Goal: Task Accomplishment & Management: Complete application form

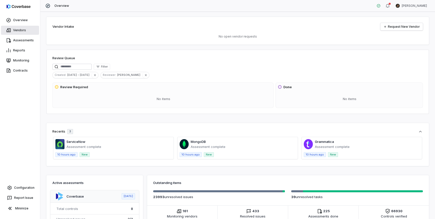
click at [19, 31] on link "Vendors" at bounding box center [20, 30] width 38 height 9
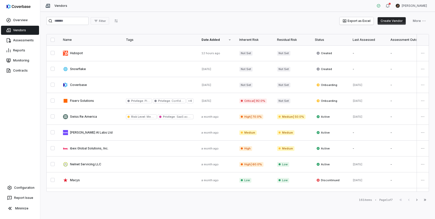
click at [390, 22] on button "Create Vendor" at bounding box center [391, 21] width 28 height 8
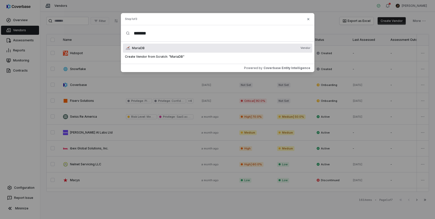
click at [182, 34] on input "*******" at bounding box center [219, 33] width 179 height 16
paste input "***"
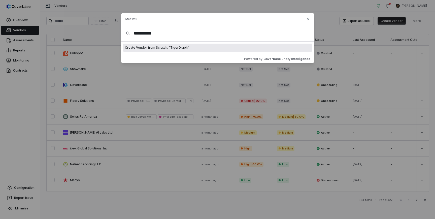
type input "**********"
click at [175, 49] on span "Create Vendor from Scratch: " TigerGraph "" at bounding box center [157, 48] width 64 height 4
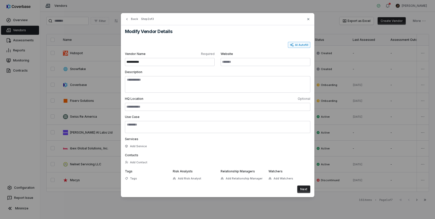
click at [299, 45] on button "AI Autofill" at bounding box center [299, 45] width 22 height 6
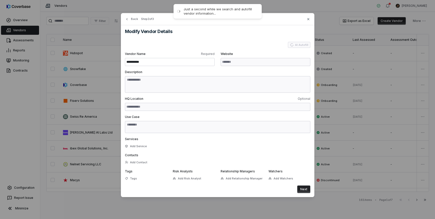
type input "**********"
type textarea "**********"
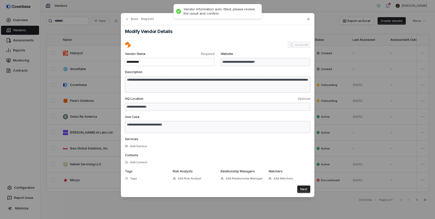
type textarea "**********"
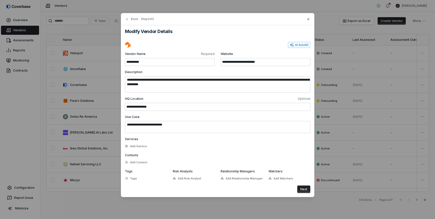
click at [304, 189] on button "Next" at bounding box center [303, 189] width 13 height 8
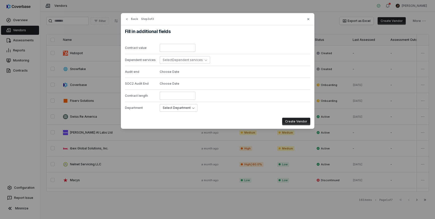
click at [293, 120] on button "Create Vendor" at bounding box center [296, 122] width 28 height 8
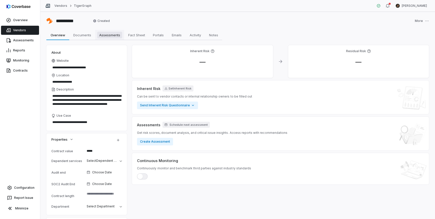
click at [107, 34] on span "Assessments" at bounding box center [109, 35] width 25 height 7
type textarea "*"
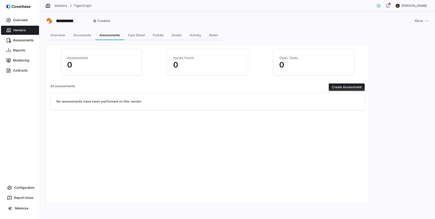
click at [335, 88] on button "Create Assessment" at bounding box center [346, 87] width 36 height 8
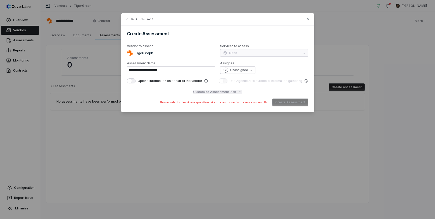
click at [222, 91] on span "Customize Assessment Plan" at bounding box center [214, 92] width 43 height 4
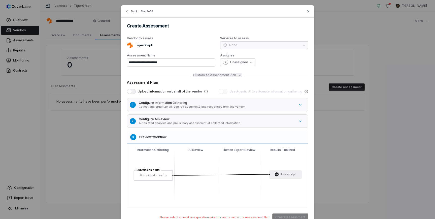
scroll to position [15, 0]
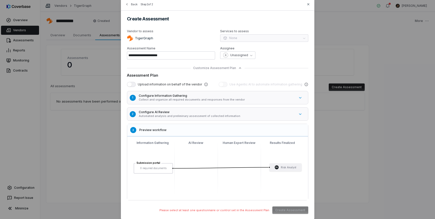
click at [130, 84] on span "button" at bounding box center [129, 84] width 5 height 5
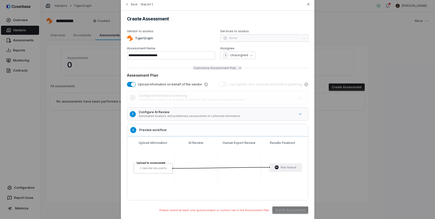
click at [239, 67] on icon "button" at bounding box center [240, 68] width 4 height 4
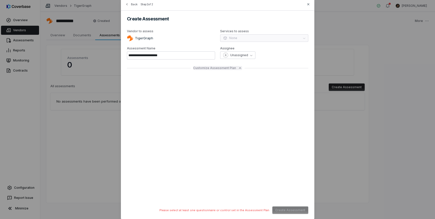
scroll to position [0, 0]
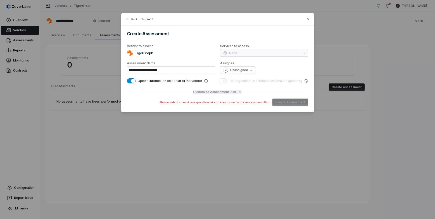
click at [223, 92] on span "Customize Assessment Plan" at bounding box center [214, 92] width 43 height 4
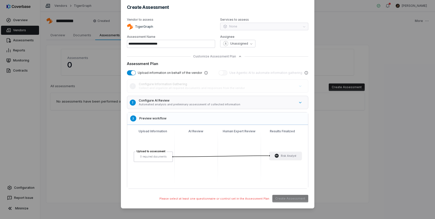
scroll to position [29, 0]
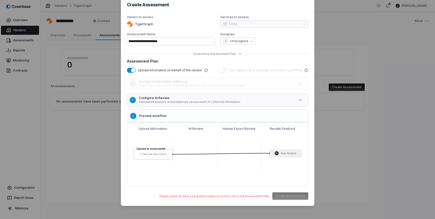
click at [254, 99] on h5 "Configure AI Review" at bounding box center [217, 98] width 156 height 4
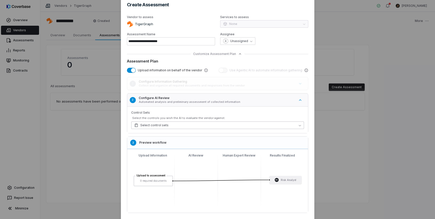
click at [228, 127] on button "Select control sets" at bounding box center [217, 125] width 173 height 8
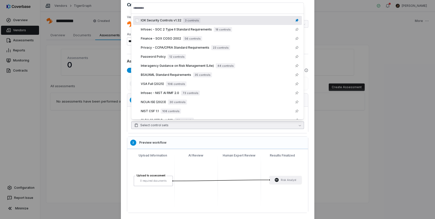
click at [177, 21] on span "IOK Security Controls v1.32" at bounding box center [161, 20] width 41 height 4
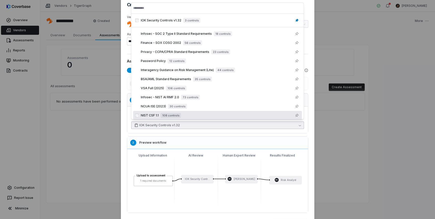
click at [309, 138] on div "**********" at bounding box center [217, 108] width 193 height 248
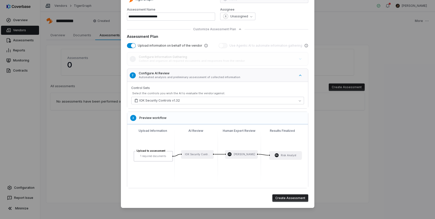
scroll to position [56, 0]
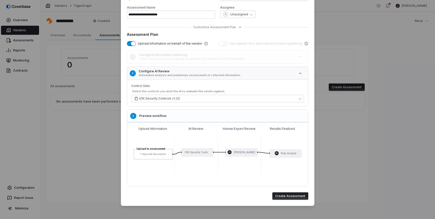
click at [132, 44] on span "button" at bounding box center [133, 43] width 5 height 5
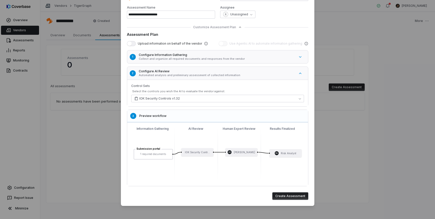
click at [288, 195] on button "Create Assessment" at bounding box center [290, 196] width 36 height 8
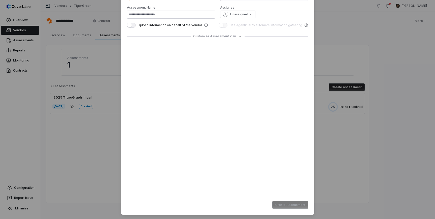
type input "**********"
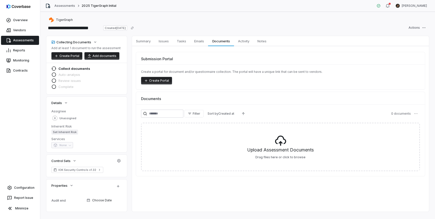
click at [164, 79] on button "Create Portal" at bounding box center [156, 81] width 31 height 8
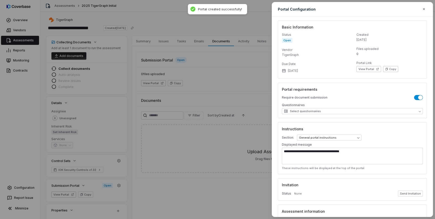
click at [385, 70] on icon "button" at bounding box center [386, 68] width 3 height 3
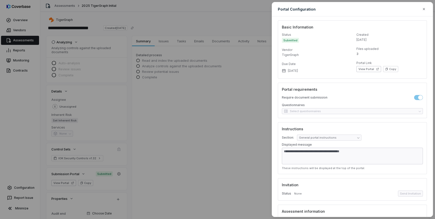
click at [176, 135] on div "**********" at bounding box center [217, 109] width 435 height 219
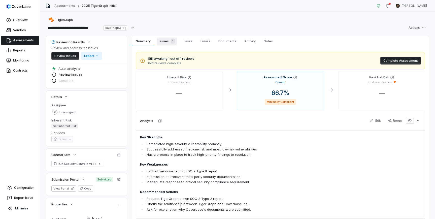
click at [165, 42] on span "Issues 1" at bounding box center [167, 40] width 20 height 7
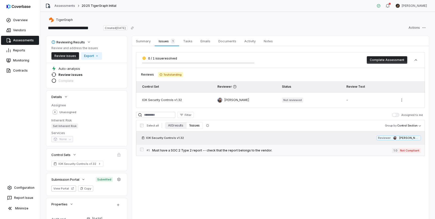
click at [176, 150] on span "Must have a SOC 2 Type 2 report -- check that the report belongs to the vendor." at bounding box center [272, 150] width 240 height 4
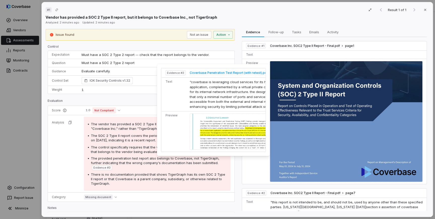
click at [218, 73] on span "Coverbase Penetration Test Report (with retest).pdf" at bounding box center [228, 73] width 78 height 4
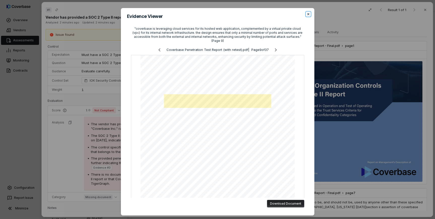
click at [307, 13] on icon "button" at bounding box center [308, 14] width 4 height 4
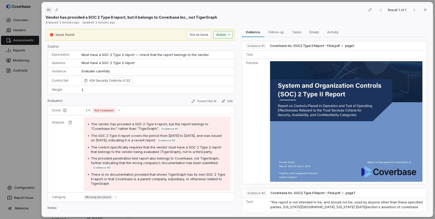
click at [226, 36] on div "# 1 Result 1 of 1 Close Vendor has provided a SOC 2 Type II report, but it belo…" at bounding box center [217, 109] width 435 height 219
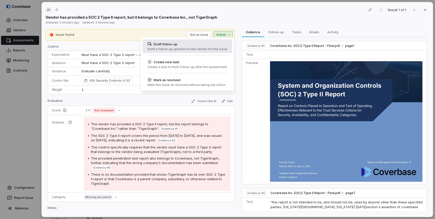
click at [203, 44] on div "Draft follow-up" at bounding box center [187, 44] width 80 height 5
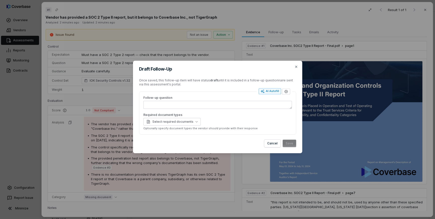
click at [267, 91] on div "AI Autofill" at bounding box center [269, 91] width 18 height 4
type textarea "*"
type textarea "**********"
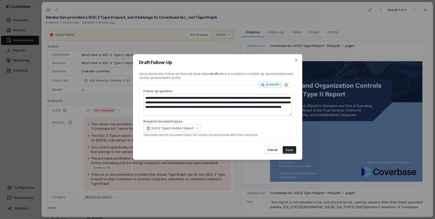
click at [288, 150] on button "Save" at bounding box center [289, 150] width 14 height 8
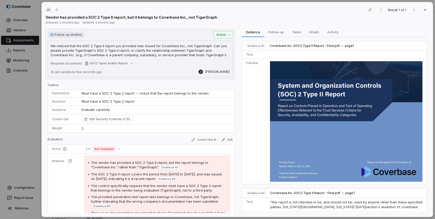
click at [21, 139] on div "# 1 Result 1 of 1 Close Vendor has provided a SOC 2 Type II report, but it belo…" at bounding box center [217, 109] width 435 height 219
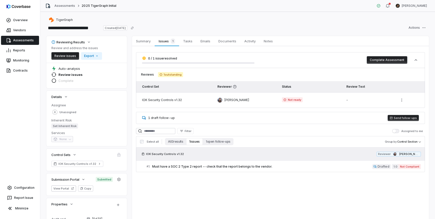
click at [398, 118] on button "Send follow-ups" at bounding box center [402, 118] width 31 height 6
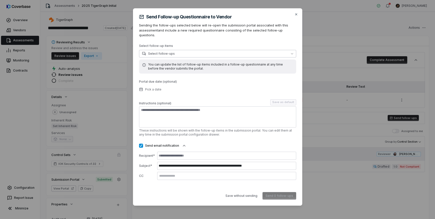
click at [216, 51] on button "Select follow-ups" at bounding box center [217, 54] width 157 height 8
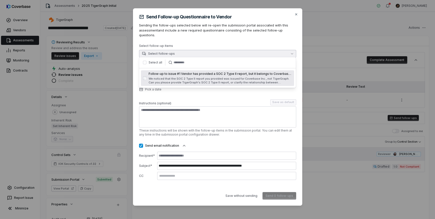
click at [184, 76] on div "Follow-up to issue #1 Vendor has provided a SOC 2 Type II report, but it belong…" at bounding box center [219, 78] width 143 height 13
click at [201, 151] on input at bounding box center [226, 155] width 139 height 8
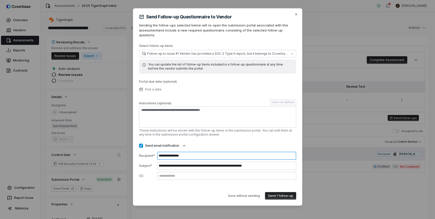
type input "**********"
click at [286, 192] on button "Send 1 follow-up" at bounding box center [280, 196] width 31 height 8
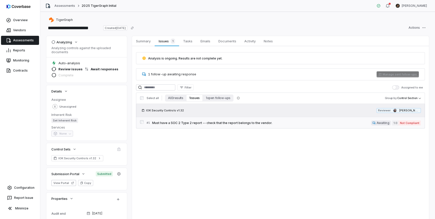
click at [181, 122] on span "Must have a SOC 2 Type 2 report -- check that the report belongs to the vendor." at bounding box center [261, 123] width 219 height 4
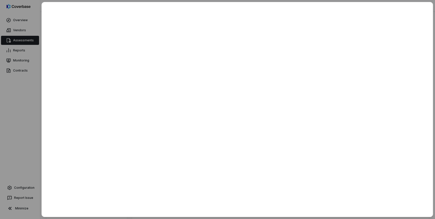
click at [36, 145] on div at bounding box center [217, 109] width 435 height 219
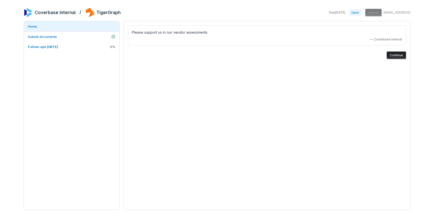
click at [398, 54] on button "Continue" at bounding box center [396, 56] width 19 height 8
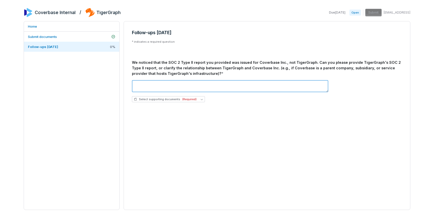
click at [200, 87] on textarea at bounding box center [230, 86] width 196 height 12
type textarea "**********"
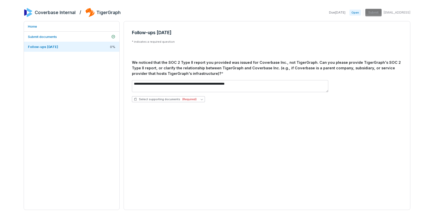
click at [189, 100] on span "(Required)" at bounding box center [189, 100] width 14 height 4
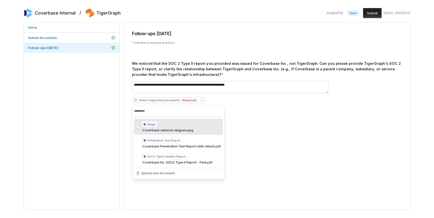
click at [279, 108] on div "**********" at bounding box center [267, 68] width 278 height 85
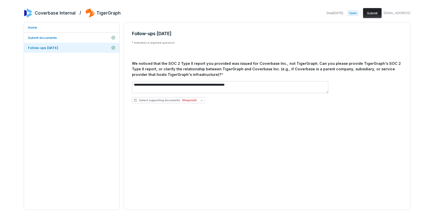
click at [374, 15] on button "Submit" at bounding box center [372, 13] width 19 height 10
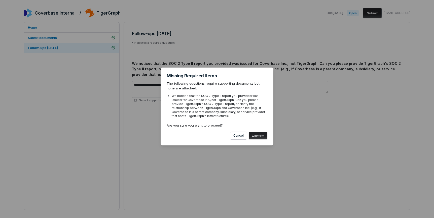
click at [261, 136] on button "Confirm" at bounding box center [258, 136] width 19 height 8
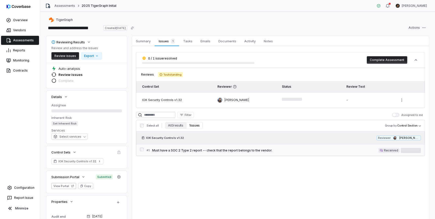
click at [195, 147] on link "# 1 Must have a SOC 2 Type 2 report -- check that the report belongs to the ven…" at bounding box center [283, 149] width 274 height 11
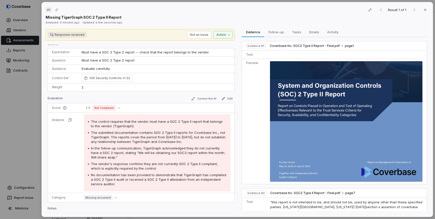
scroll to position [3, 0]
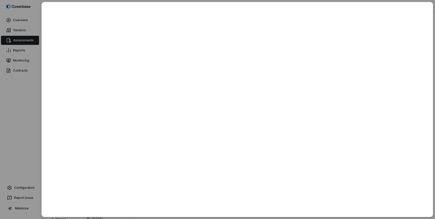
click at [25, 116] on div at bounding box center [217, 109] width 435 height 219
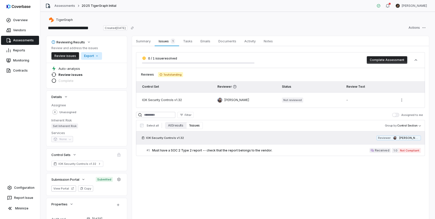
click at [88, 55] on html "**********" at bounding box center [217, 109] width 435 height 219
click at [97, 75] on div "Export as XLSX" at bounding box center [99, 75] width 35 height 8
click at [255, 186] on div "Summary Summary Issues 1 Issues 1 Tasks Tasks Emails Emails Documents Documents…" at bounding box center [280, 133] width 297 height 194
click at [92, 57] on html "**********" at bounding box center [217, 109] width 435 height 219
click at [96, 65] on div "Export as PDF" at bounding box center [99, 67] width 35 height 8
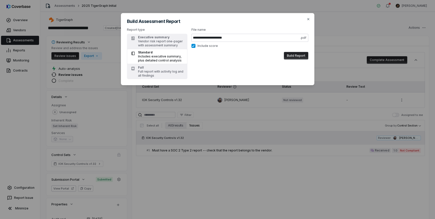
click at [300, 56] on button "Build Report" at bounding box center [296, 56] width 24 height 8
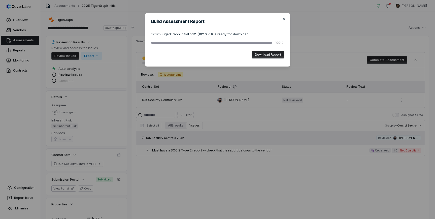
click at [259, 54] on button "Download Report" at bounding box center [268, 55] width 32 height 8
click at [283, 19] on icon "button" at bounding box center [284, 19] width 2 height 2
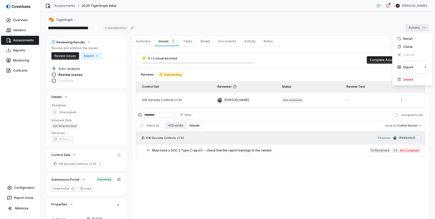
click at [419, 29] on html "**********" at bounding box center [217, 109] width 435 height 219
click at [407, 80] on div "Delete" at bounding box center [412, 79] width 36 height 8
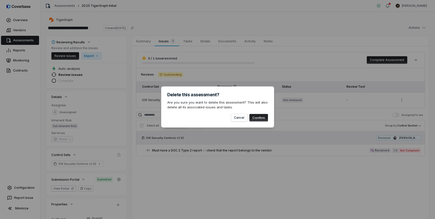
click at [259, 116] on button "Confirm" at bounding box center [258, 118] width 19 height 8
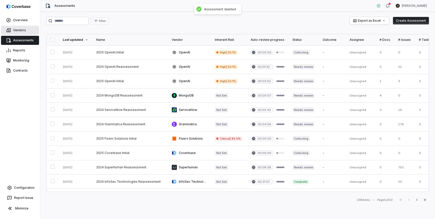
click at [21, 30] on link "Vendors" at bounding box center [20, 30] width 38 height 9
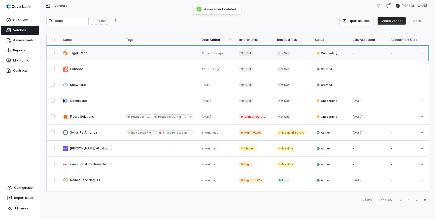
click at [101, 53] on link at bounding box center [90, 53] width 63 height 16
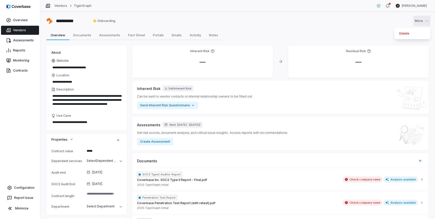
click at [417, 22] on html "**********" at bounding box center [217, 109] width 435 height 219
click at [407, 33] on div "Delete" at bounding box center [412, 33] width 32 height 8
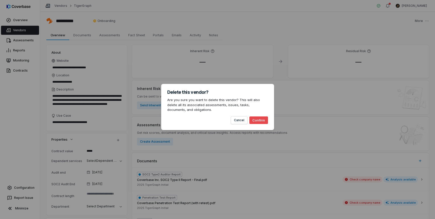
click at [258, 120] on button "Confirm" at bounding box center [258, 120] width 19 height 8
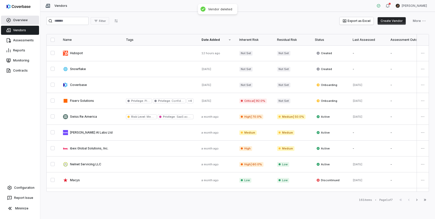
click at [23, 19] on link "Overview" at bounding box center [20, 20] width 38 height 9
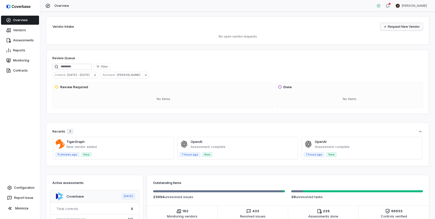
click at [405, 26] on link "Request New Vendor" at bounding box center [401, 27] width 43 height 8
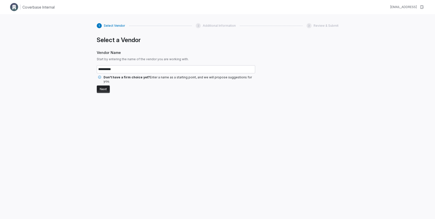
type input "**********"
click at [97, 85] on button "Next" at bounding box center [103, 89] width 13 height 8
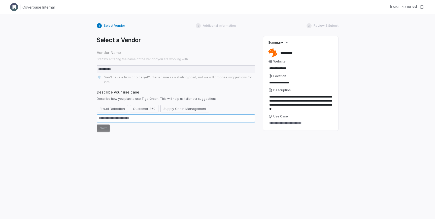
click at [182, 115] on textarea at bounding box center [176, 118] width 158 height 8
type textarea "*"
type textarea "**"
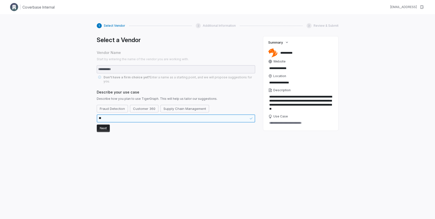
type textarea "*"
type textarea "***"
type textarea "*"
type textarea "****"
type textarea "*"
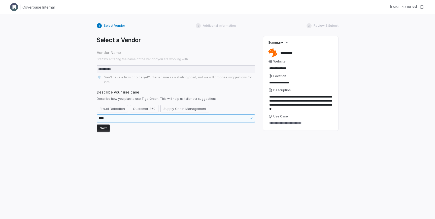
type textarea "*****"
type textarea "*"
type textarea "*****"
type textarea "*"
type textarea "*******"
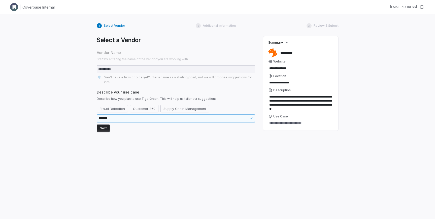
type textarea "*"
type textarea "********"
type textarea "*"
type textarea "*********"
type textarea "*"
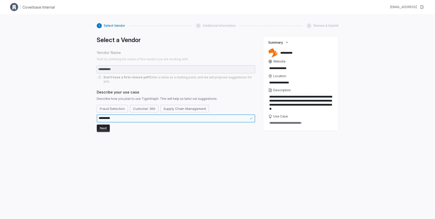
type textarea "**********"
type textarea "*"
type textarea "**********"
type textarea "*"
type textarea "**********"
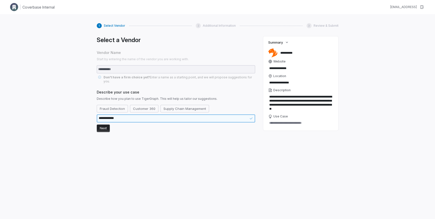
type textarea "*"
type textarea "**********"
type textarea "*"
type textarea "**********"
click at [105, 124] on button "Next" at bounding box center [103, 128] width 13 height 8
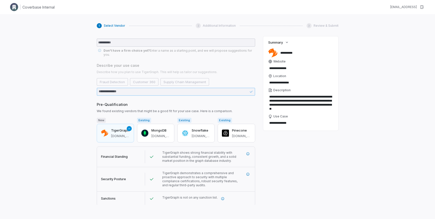
scroll to position [33, 0]
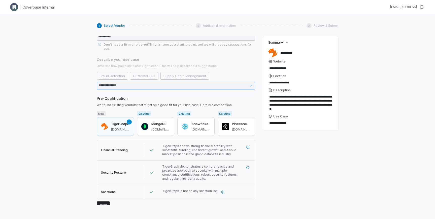
click at [103, 201] on button "Next" at bounding box center [103, 205] width 13 height 8
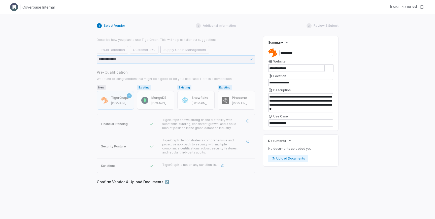
scroll to position [79, 0]
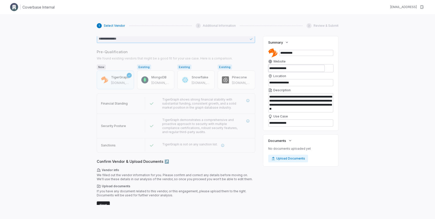
click at [103, 201] on button "Next" at bounding box center [103, 205] width 13 height 8
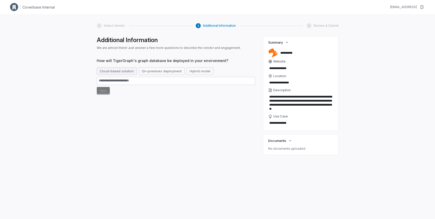
click at [125, 73] on button "Cloud-based solution" at bounding box center [117, 71] width 40 height 8
click at [103, 91] on button "Next" at bounding box center [103, 91] width 13 height 8
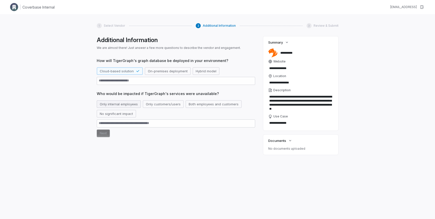
click at [126, 104] on button "Only internal employees" at bounding box center [119, 104] width 44 height 8
click at [104, 134] on button "Next" at bounding box center [103, 133] width 13 height 8
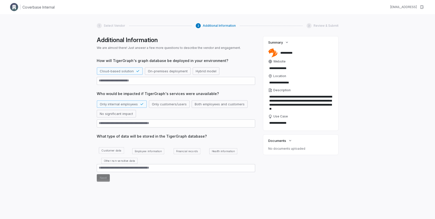
scroll to position [7, 0]
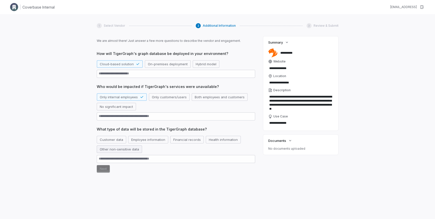
click at [117, 150] on button "Other non-sensitive data" at bounding box center [119, 149] width 45 height 8
click at [105, 169] on button "Next" at bounding box center [103, 169] width 13 height 8
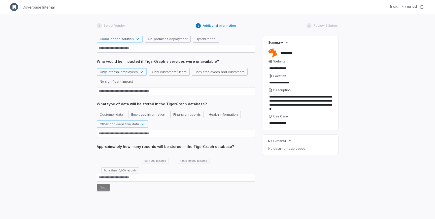
scroll to position [44, 0]
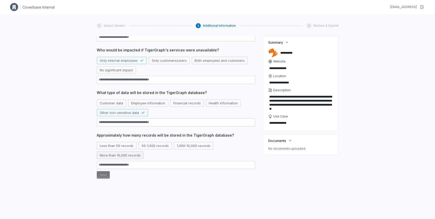
click at [125, 156] on button "More than 10,000 records" at bounding box center [120, 155] width 47 height 8
click at [105, 174] on button "Next" at bounding box center [103, 175] width 13 height 8
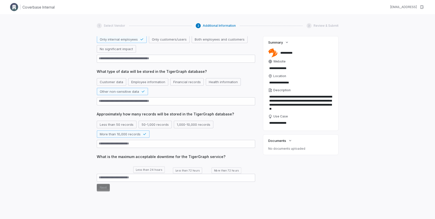
scroll to position [70, 0]
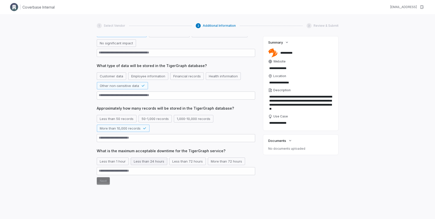
click at [158, 163] on button "Less than 24 hours" at bounding box center [149, 161] width 36 height 8
click at [104, 180] on button "Next" at bounding box center [103, 181] width 13 height 8
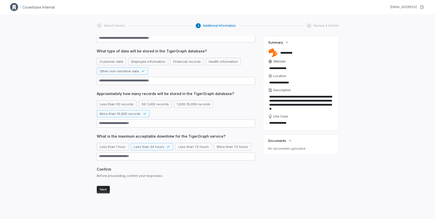
scroll to position [86, 0]
click at [104, 187] on button "Next" at bounding box center [103, 187] width 13 height 8
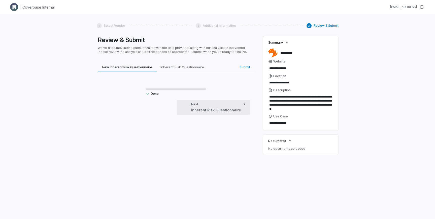
click at [210, 110] on div "Inherent Risk Questionnaire" at bounding box center [216, 109] width 50 height 5
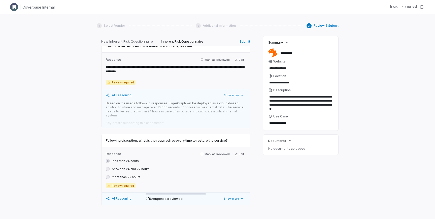
scroll to position [1619, 0]
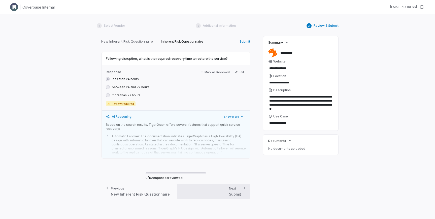
click at [234, 192] on div "Submit" at bounding box center [235, 193] width 12 height 5
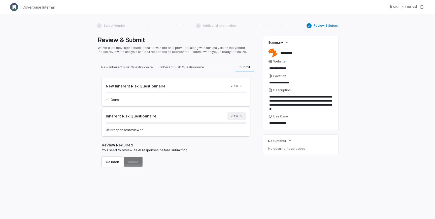
click at [239, 117] on icon "button" at bounding box center [241, 116] width 4 height 4
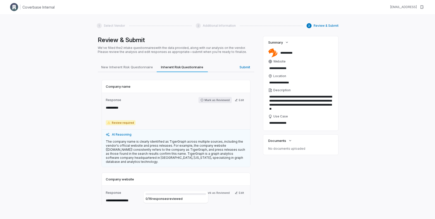
click at [213, 101] on button "Mark as Reviewed" at bounding box center [214, 100] width 33 height 6
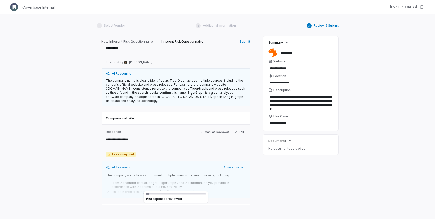
scroll to position [62, 0]
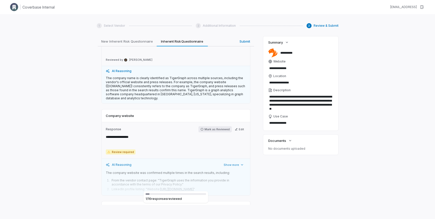
click at [210, 129] on button "Mark as Reviewed" at bounding box center [214, 129] width 33 height 6
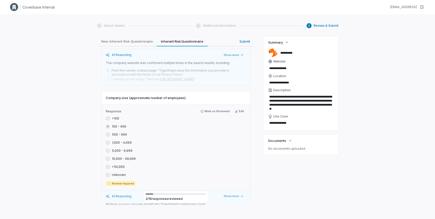
scroll to position [176, 0]
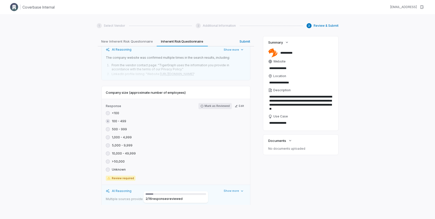
click at [212, 106] on button "Mark as Reviewed" at bounding box center [214, 106] width 33 height 6
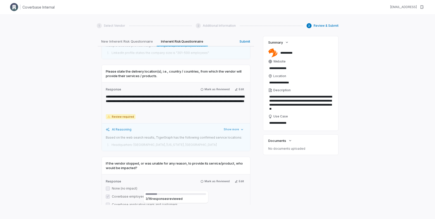
scroll to position [334, 0]
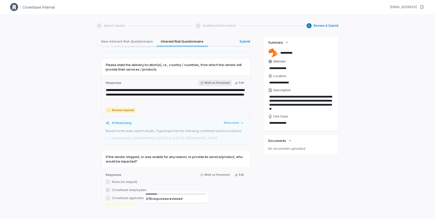
click at [212, 83] on button "Mark as Reviewed" at bounding box center [214, 83] width 33 height 6
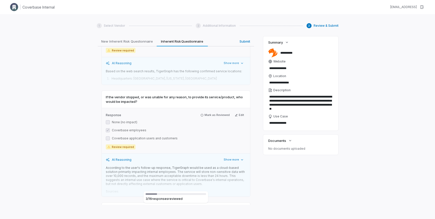
scroll to position [398, 0]
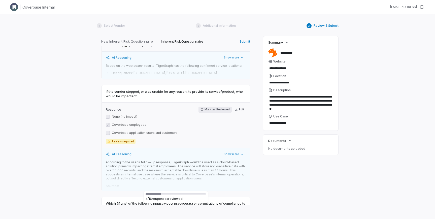
click at [212, 109] on button "Mark as Reviewed" at bounding box center [214, 109] width 33 height 6
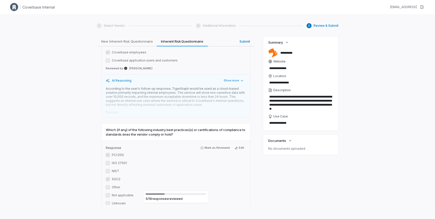
scroll to position [478, 0]
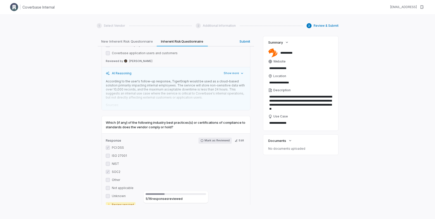
click at [212, 139] on button "Mark as Reviewed" at bounding box center [214, 140] width 33 height 6
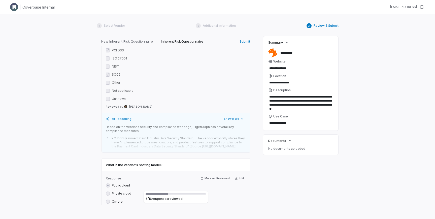
scroll to position [582, 0]
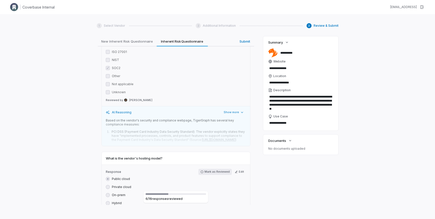
click at [210, 175] on button "Mark as Reviewed" at bounding box center [214, 172] width 33 height 6
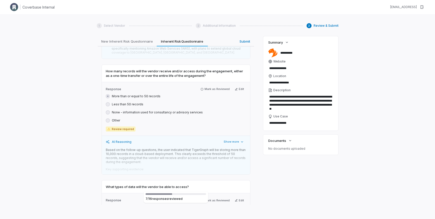
scroll to position [779, 0]
click at [216, 93] on button "Mark as Reviewed" at bounding box center [214, 90] width 33 height 6
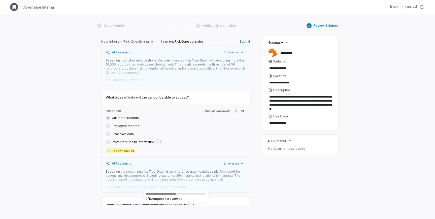
scroll to position [866, 0]
click at [213, 115] on button "Mark as Reviewed" at bounding box center [214, 112] width 33 height 6
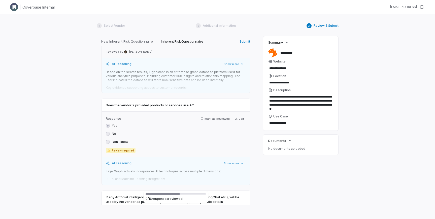
scroll to position [975, 0]
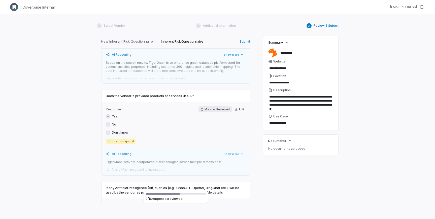
click at [211, 112] on button "Mark as Reviewed" at bounding box center [214, 109] width 33 height 6
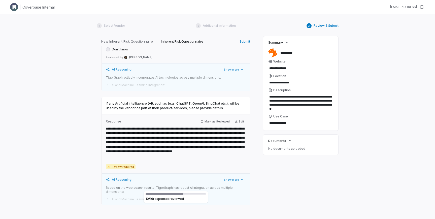
scroll to position [1053, 0]
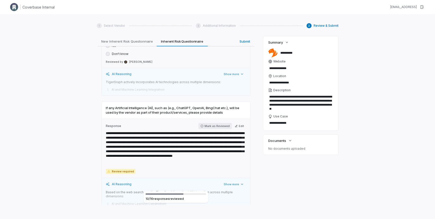
click at [209, 129] on button "Mark as Reviewed" at bounding box center [214, 126] width 33 height 6
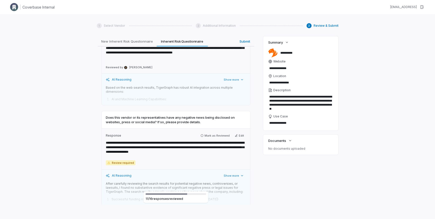
scroll to position [1163, 0]
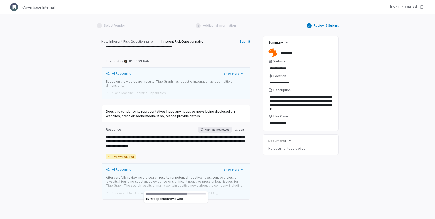
click at [215, 132] on button "Mark as Reviewed" at bounding box center [214, 129] width 33 height 6
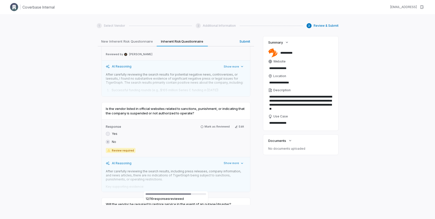
scroll to position [1263, 0]
click at [214, 130] on button "Mark as Reviewed" at bounding box center [214, 127] width 33 height 6
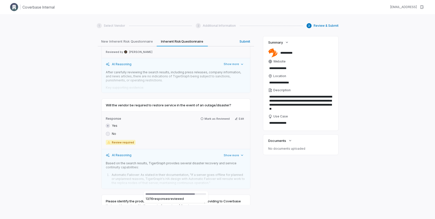
scroll to position [1360, 0]
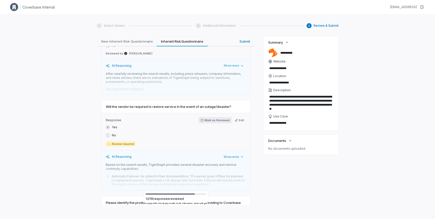
click at [212, 123] on button "Mark as Reviewed" at bounding box center [214, 120] width 33 height 6
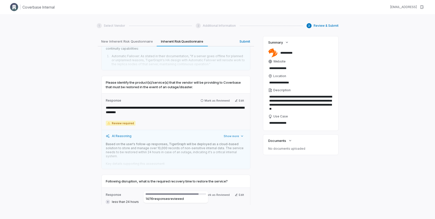
scroll to position [1478, 0]
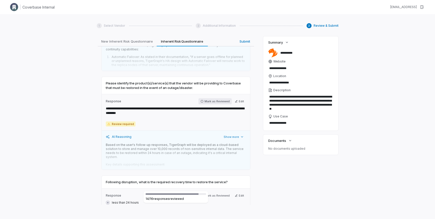
click at [214, 104] on button "Mark as Reviewed" at bounding box center [214, 101] width 33 height 6
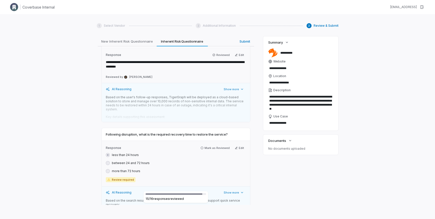
scroll to position [1537, 0]
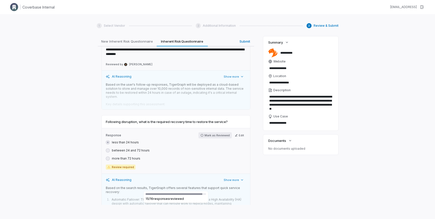
click at [211, 137] on button "Mark as Reviewed" at bounding box center [214, 135] width 33 height 6
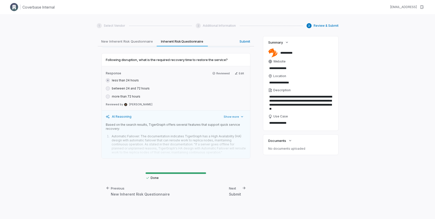
scroll to position [1598, 0]
click at [238, 196] on div "Submit" at bounding box center [235, 194] width 12 height 5
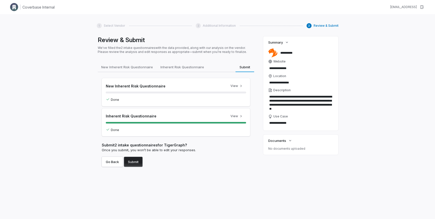
click at [136, 162] on button "Submit" at bounding box center [133, 162] width 19 height 10
type textarea "*"
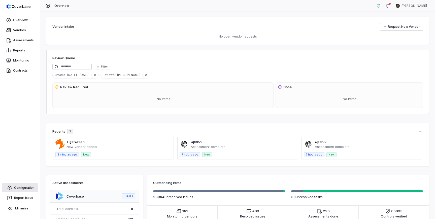
click at [22, 186] on link "Configuration" at bounding box center [20, 187] width 36 height 9
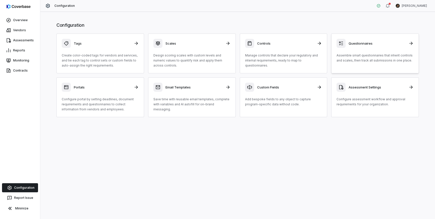
click at [363, 62] on p "Assemble smart questionnaires that inherit controls and scales, then track all …" at bounding box center [374, 58] width 77 height 10
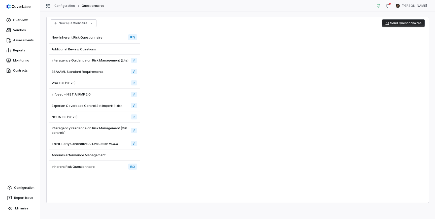
click at [107, 37] on div "New Inherent Risk Questionnaire IRQ" at bounding box center [94, 37] width 91 height 12
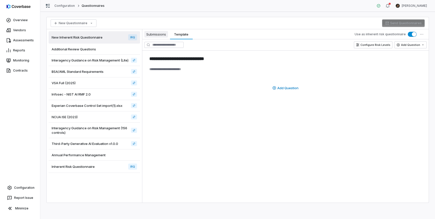
click at [157, 35] on span "Submissions" at bounding box center [156, 34] width 24 height 7
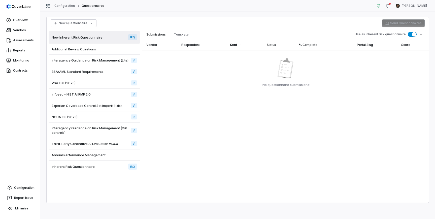
click at [111, 164] on div "Inherent Risk Questionnaire IRQ" at bounding box center [94, 166] width 91 height 12
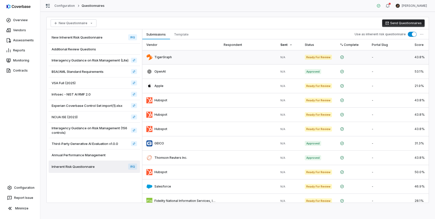
click at [187, 60] on link at bounding box center [181, 57] width 78 height 14
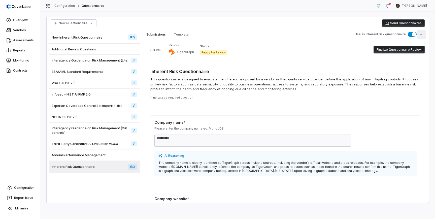
click at [422, 34] on html "**********" at bounding box center [217, 109] width 435 height 219
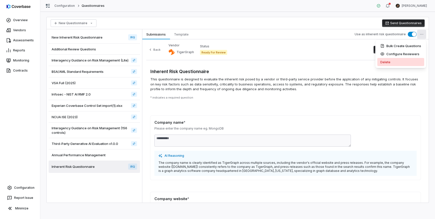
click at [400, 60] on div "Delete" at bounding box center [400, 62] width 47 height 8
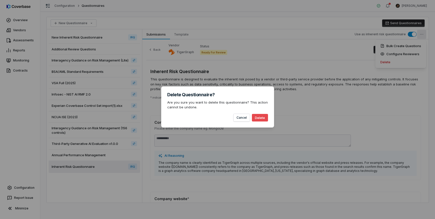
click at [311, 77] on div "Delete Questionnaire? Are you sure you want to delete this questionnaire? This …" at bounding box center [217, 109] width 435 height 219
click at [237, 120] on button "Cancel" at bounding box center [241, 118] width 16 height 8
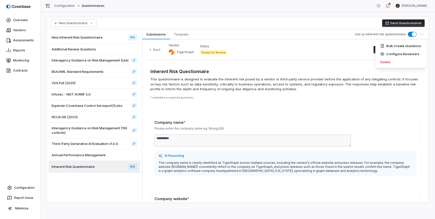
click at [156, 35] on html "**********" at bounding box center [217, 109] width 435 height 219
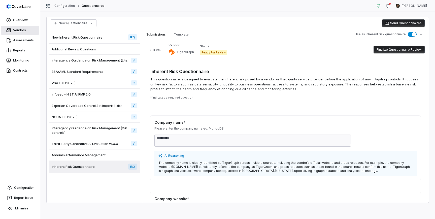
click at [20, 31] on link "Vendors" at bounding box center [20, 30] width 38 height 9
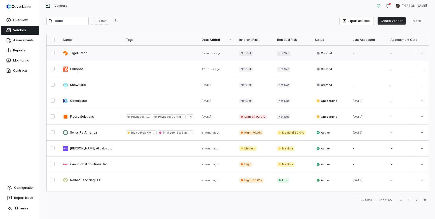
click at [107, 54] on link at bounding box center [90, 53] width 63 height 16
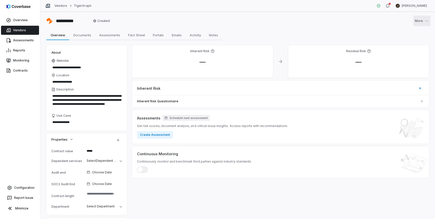
click at [421, 21] on html "**********" at bounding box center [217, 109] width 435 height 219
click at [404, 33] on div "Delete" at bounding box center [412, 33] width 32 height 8
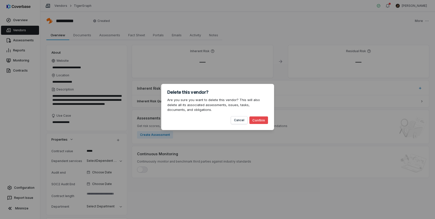
type textarea "*"
click at [260, 121] on button "Confirm" at bounding box center [258, 120] width 19 height 8
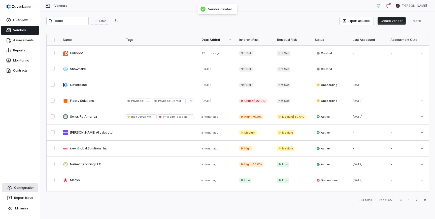
click at [24, 188] on link "Configuration" at bounding box center [20, 187] width 36 height 9
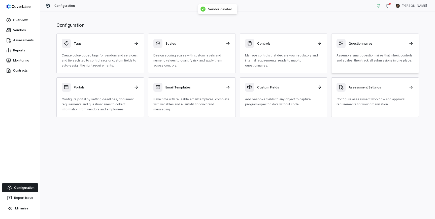
click at [374, 59] on p "Assemble smart questionnaires that inherit controls and scales, then track all …" at bounding box center [374, 58] width 77 height 10
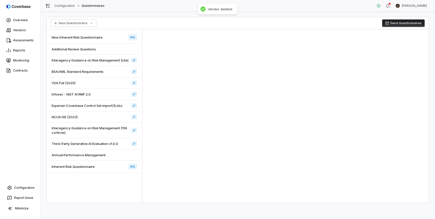
click at [113, 167] on div "Inherent Risk Questionnaire IRQ" at bounding box center [94, 166] width 91 height 12
